Goal: Task Accomplishment & Management: Manage account settings

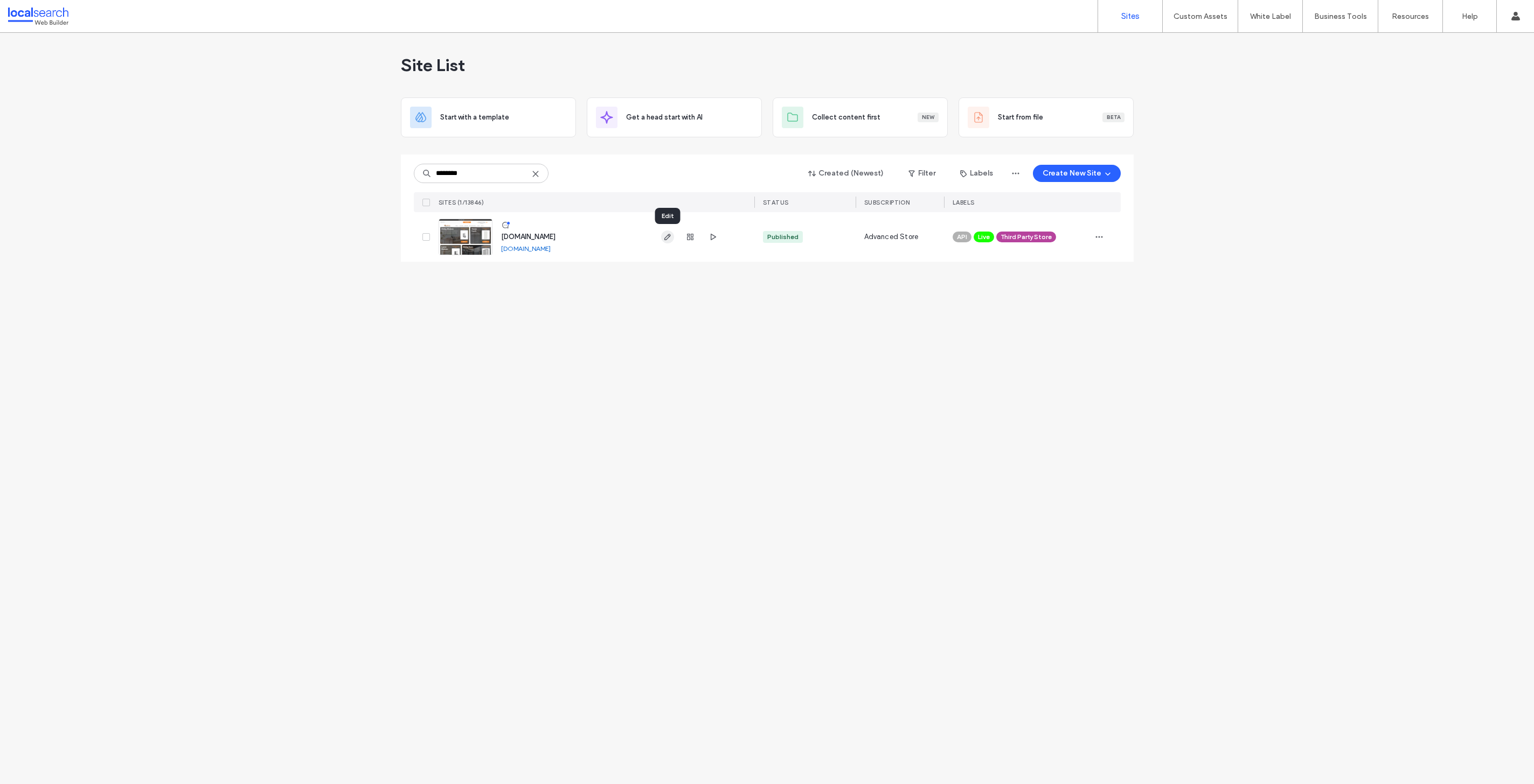
click at [667, 239] on icon "button" at bounding box center [668, 237] width 9 height 9
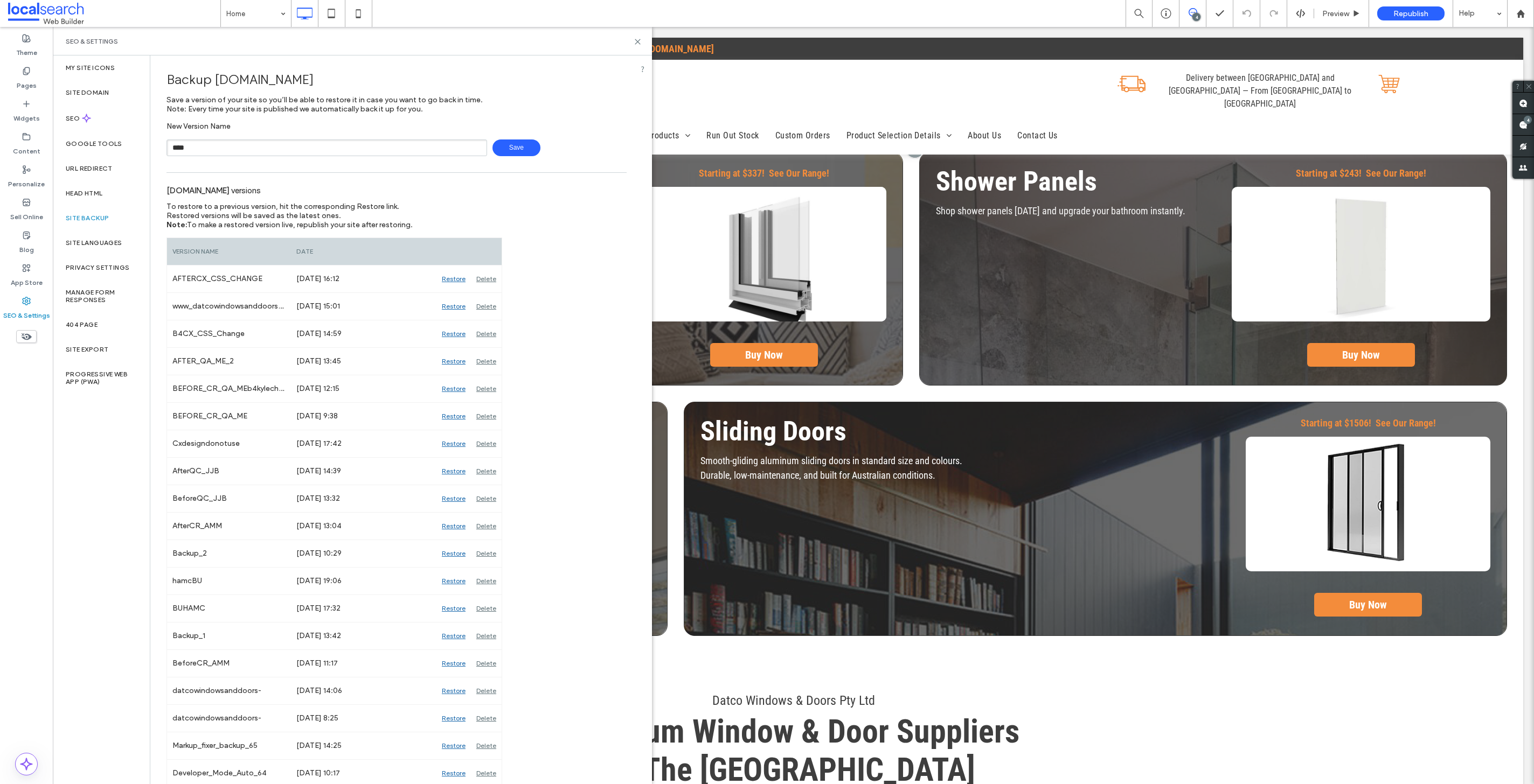
type input "****"
click at [500, 144] on span "Save" at bounding box center [516, 148] width 48 height 17
click at [636, 43] on use at bounding box center [637, 41] width 4 height 4
